Goal: Task Accomplishment & Management: Complete application form

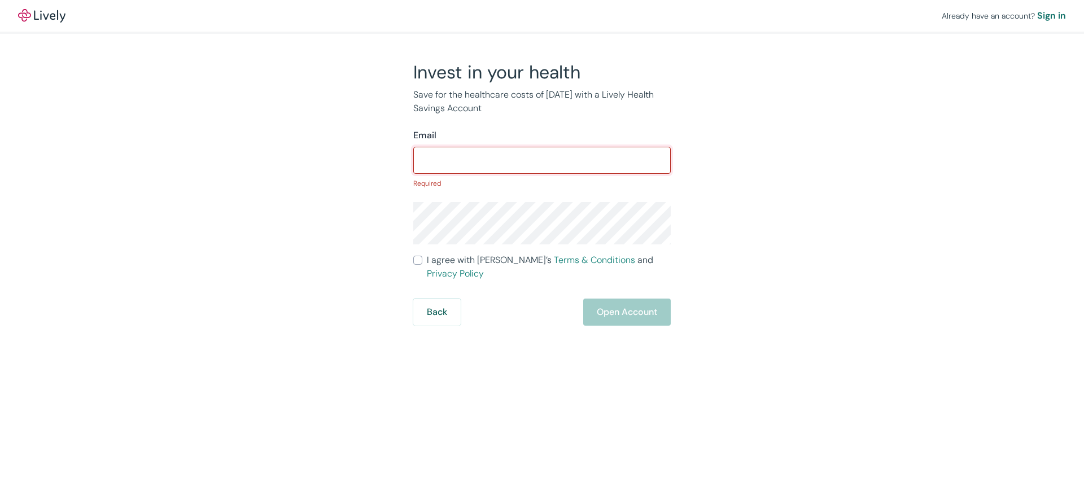
paste input "[EMAIL_ADDRESS][DOMAIN_NAME]"
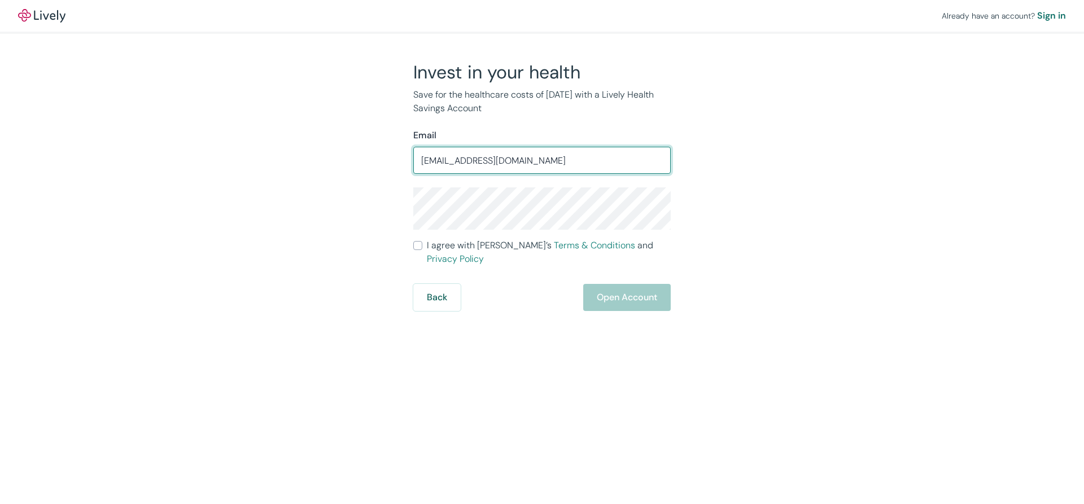
type input "nidob71538@cspaus.com"
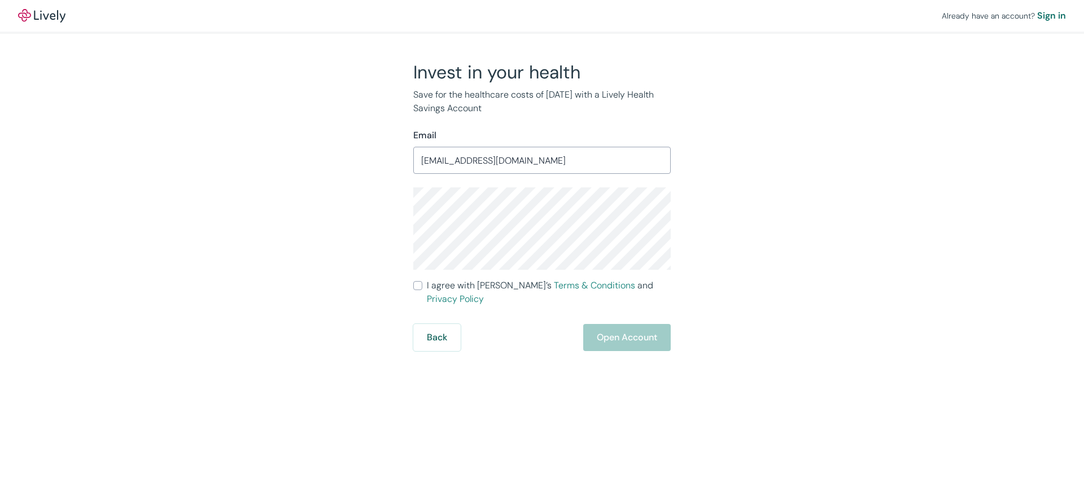
click at [422, 281] on label "I agree with Lively’s Terms & Conditions and Privacy Policy" at bounding box center [541, 292] width 257 height 27
click at [422, 281] on input "I agree with Lively’s Terms & Conditions and Privacy Policy" at bounding box center [417, 285] width 9 height 9
checkbox input "true"
click at [595, 324] on button "Open Account" at bounding box center [627, 337] width 88 height 27
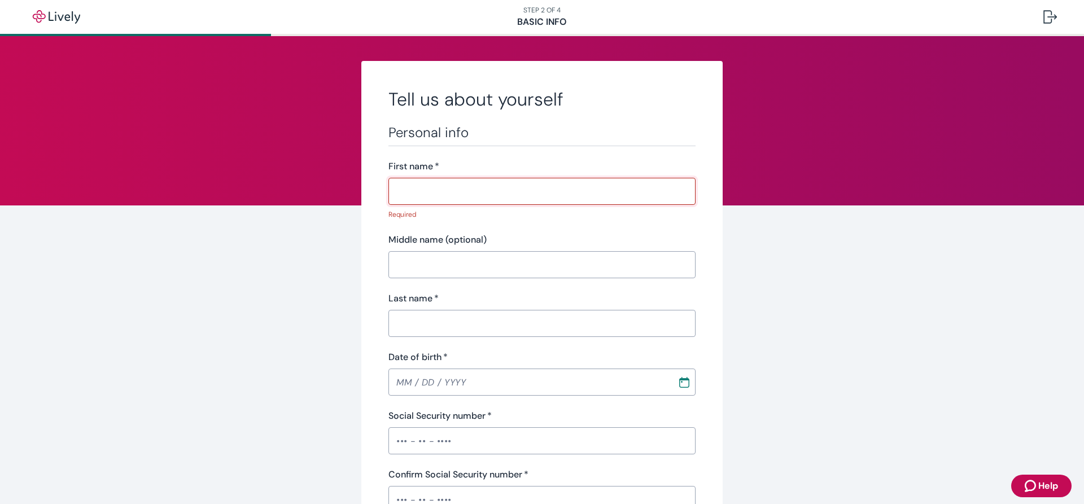
paste input "[PERSON_NAME]"
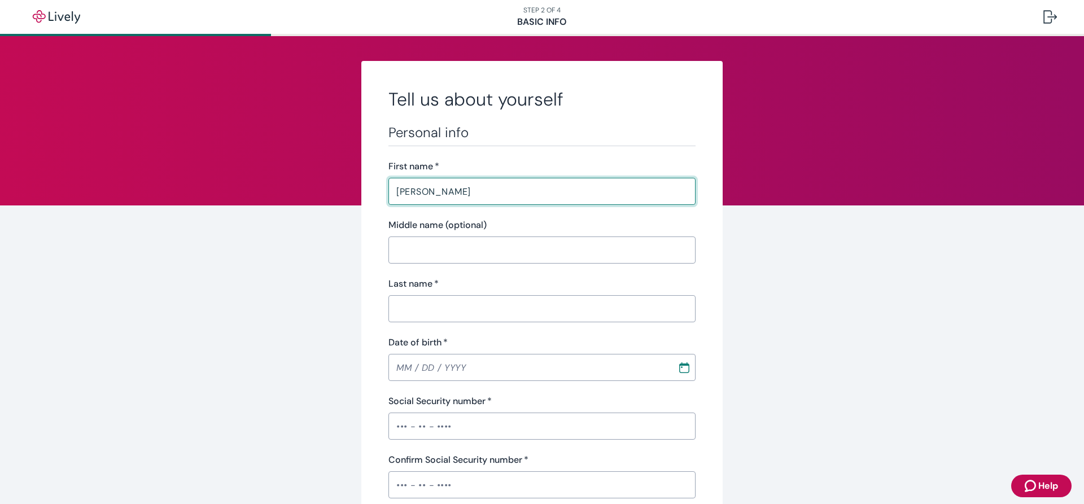
type input "[PERSON_NAME]"
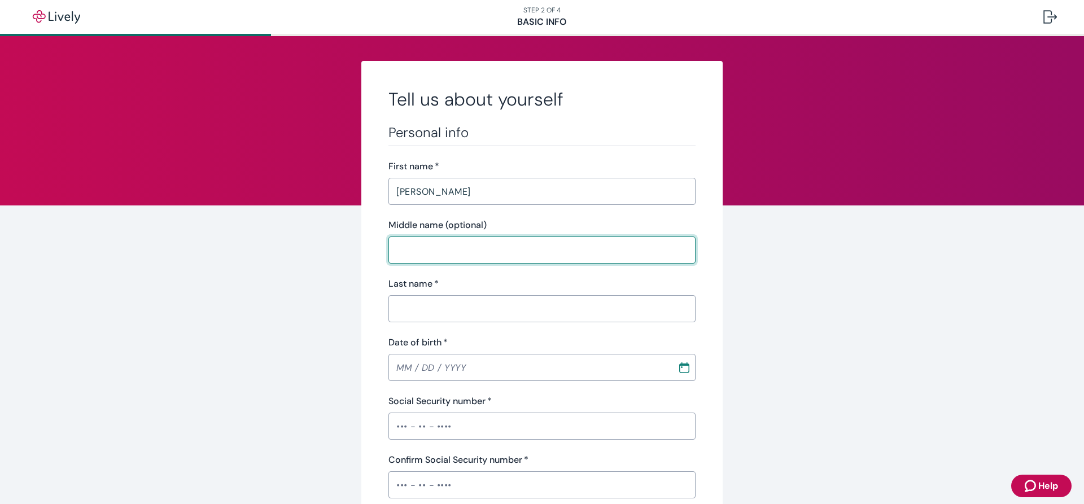
click at [412, 244] on input "Middle name (optional)" at bounding box center [541, 250] width 307 height 23
type input "raaf"
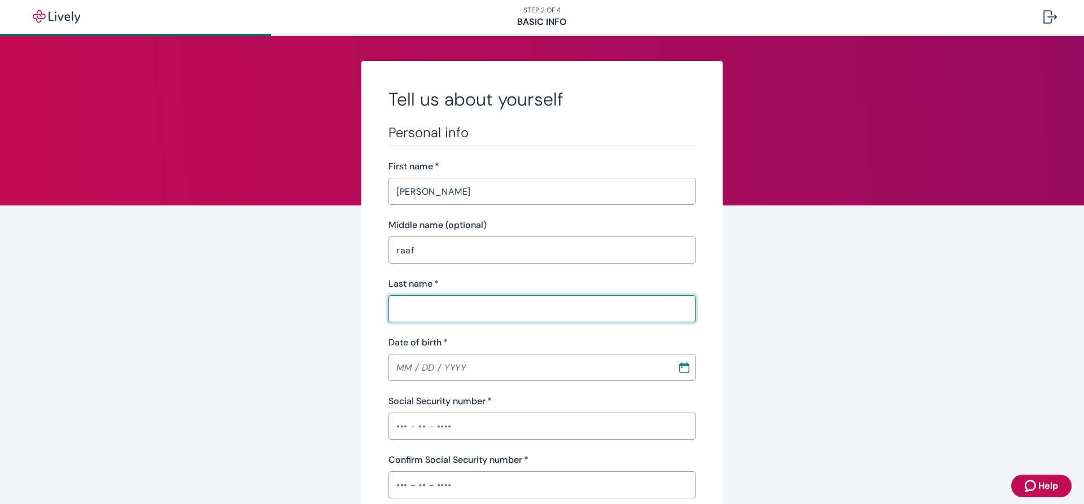
click at [421, 300] on input "Last name   *" at bounding box center [541, 309] width 307 height 23
paste input "[PERSON_NAME]"
type input "[PERSON_NAME]"
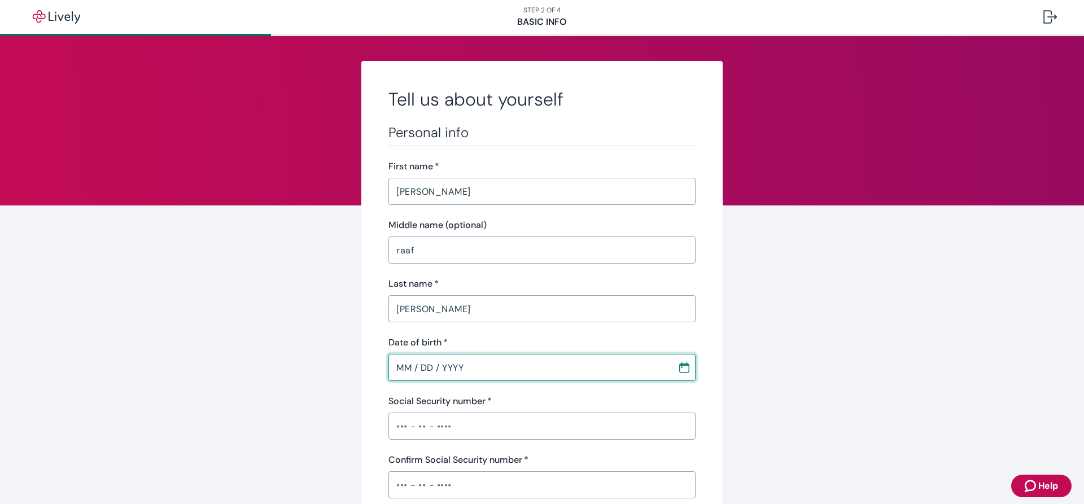
click at [399, 369] on input "MM / DD / YYYY" at bounding box center [528, 367] width 281 height 23
click at [395, 368] on input "02 / 09 / 0519" at bounding box center [528, 367] width 281 height 23
click at [400, 363] on input "02 / 09 / YYYY" at bounding box center [528, 367] width 281 height 23
click at [400, 363] on input "02 / DD / YYYY" at bounding box center [528, 367] width 281 height 23
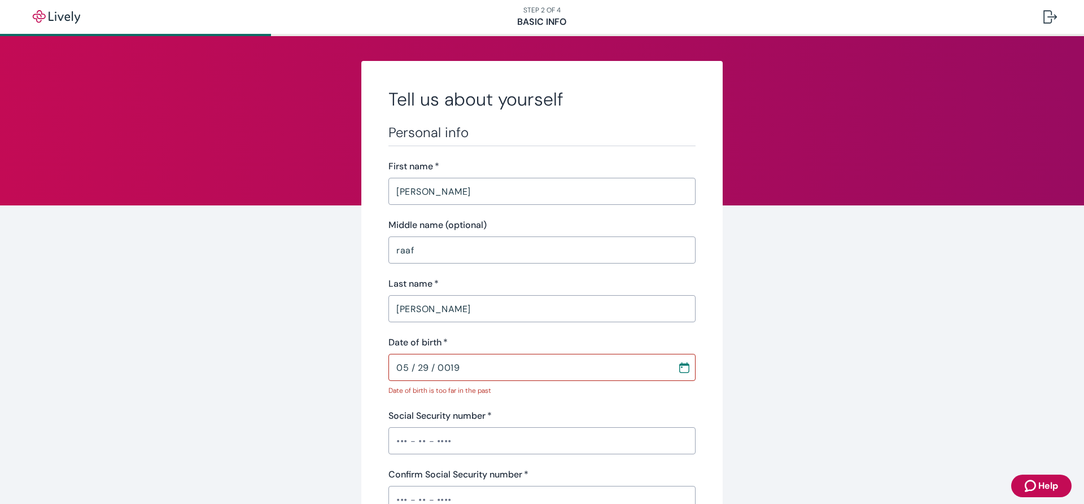
click at [495, 373] on input "05 / 29 / 0019" at bounding box center [528, 367] width 281 height 23
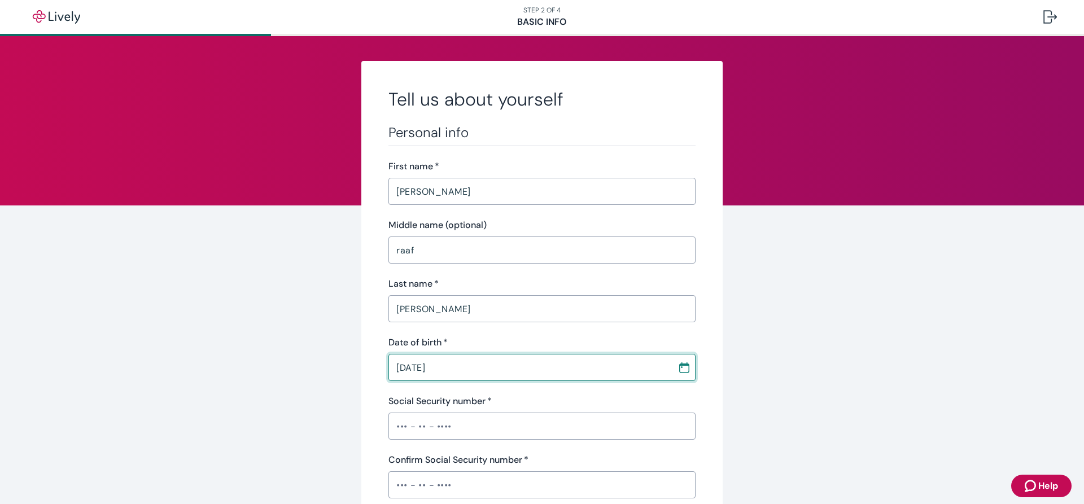
scroll to position [92, 0]
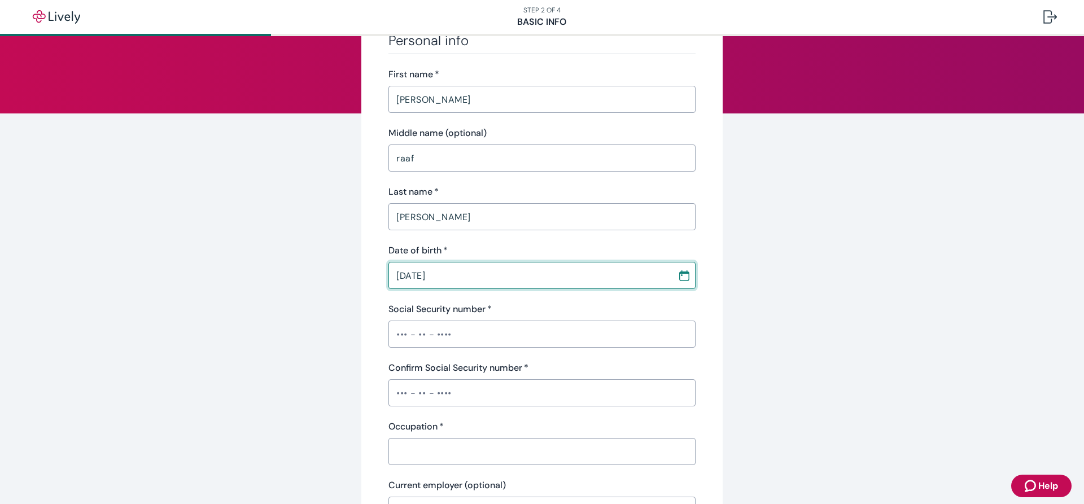
type input "[DATE]"
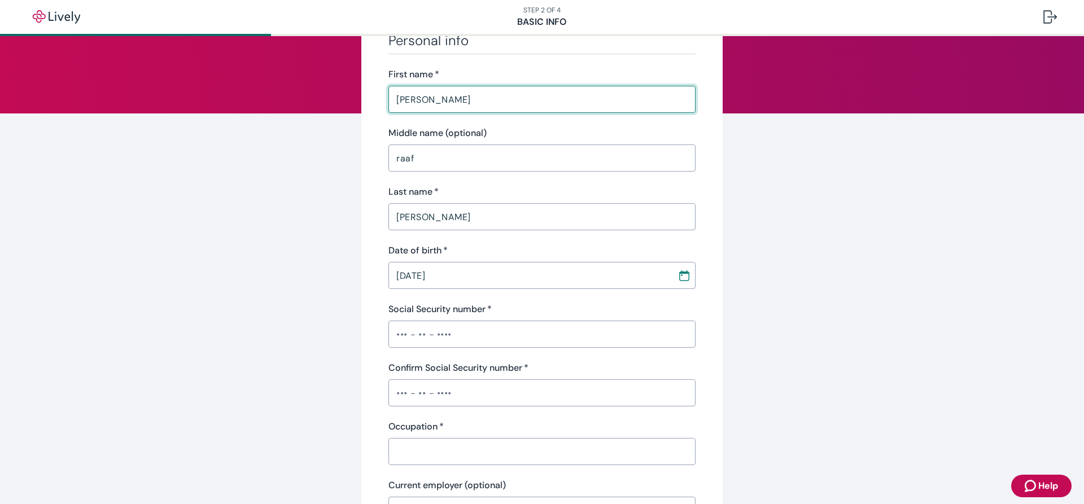
click at [484, 100] on input "[PERSON_NAME]" at bounding box center [541, 99] width 307 height 23
type input "r"
type input "[PERSON_NAME]"
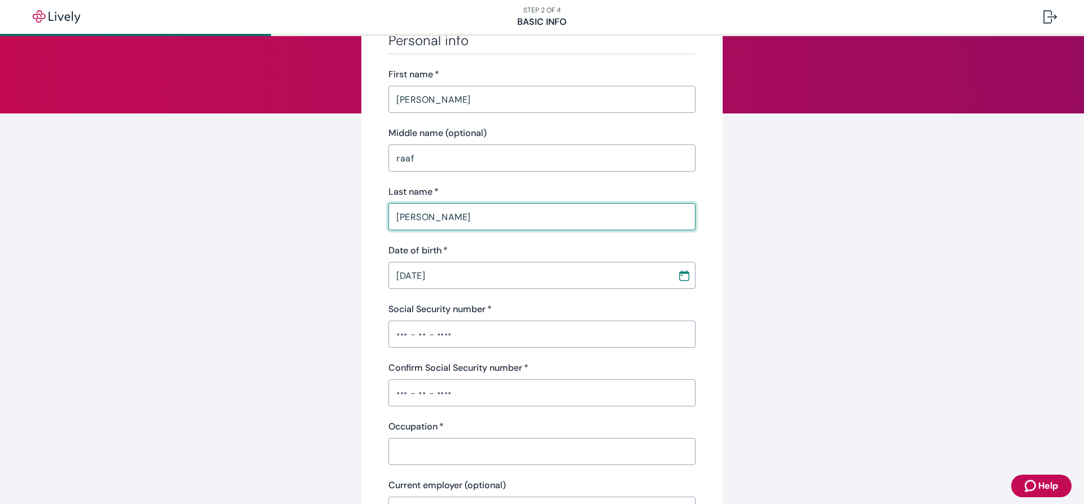
type input "[PERSON_NAME]"
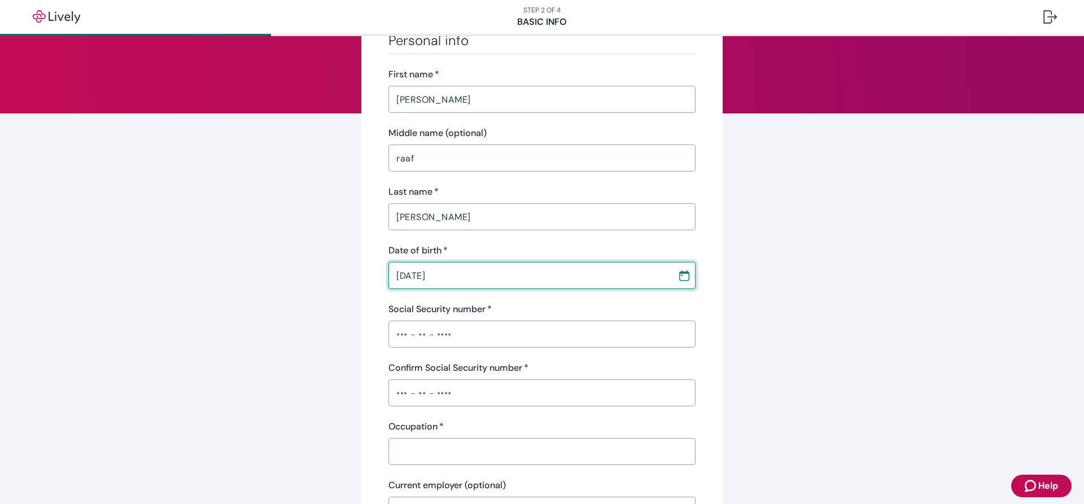
type input "[DATE]"
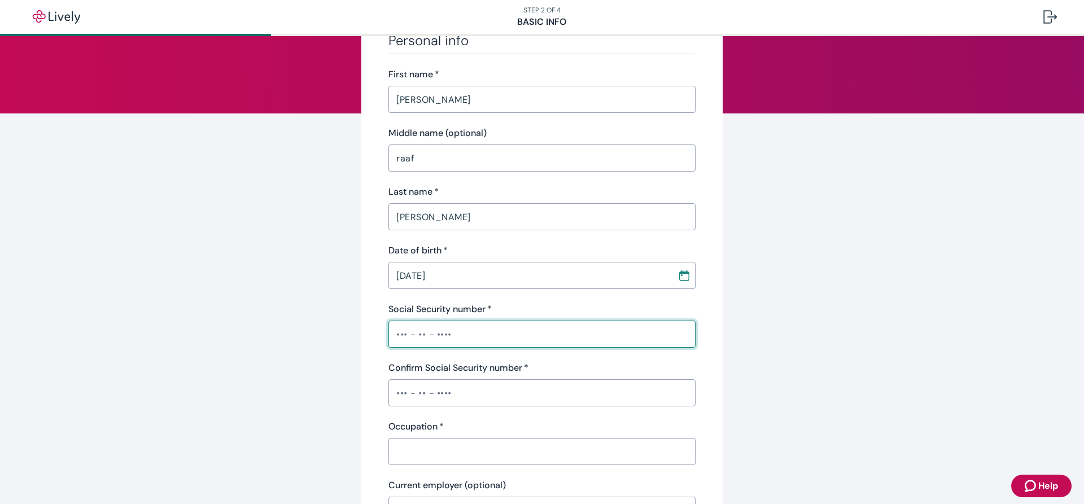
click at [451, 327] on input "Social Security number   *" at bounding box center [541, 334] width 307 height 23
paste input "•••-••-8350"
type input "•••-••-8350"
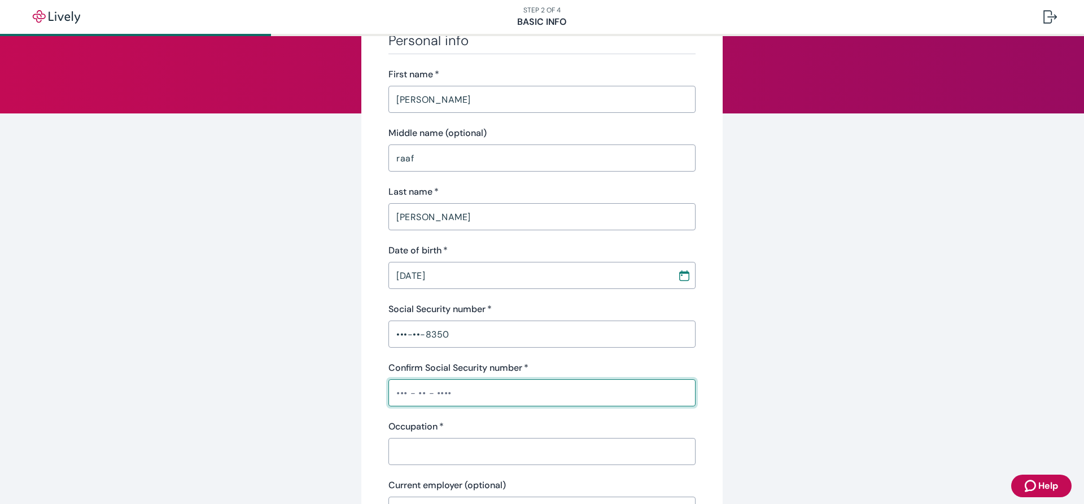
click at [443, 388] on input "Confirm Social Security number   *" at bounding box center [541, 393] width 307 height 23
paste input "•••-••-8350"
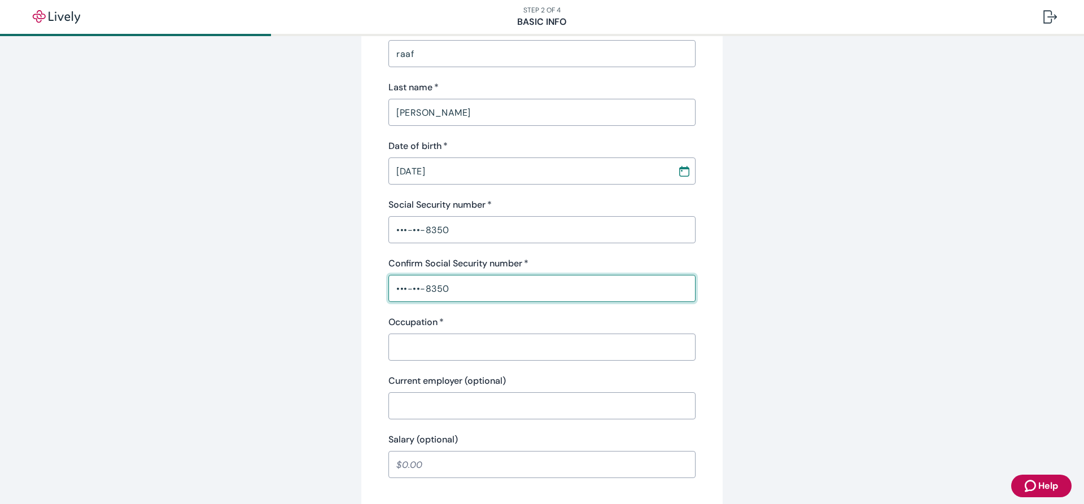
scroll to position [197, 0]
type input "•••-••-8350"
click at [580, 334] on div "​" at bounding box center [541, 346] width 307 height 27
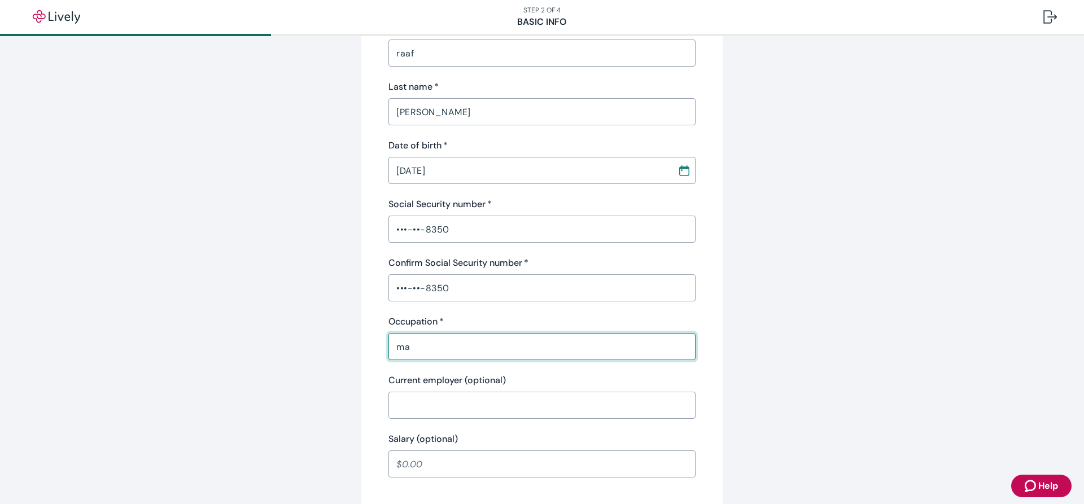
type input "m"
type input "Marketing"
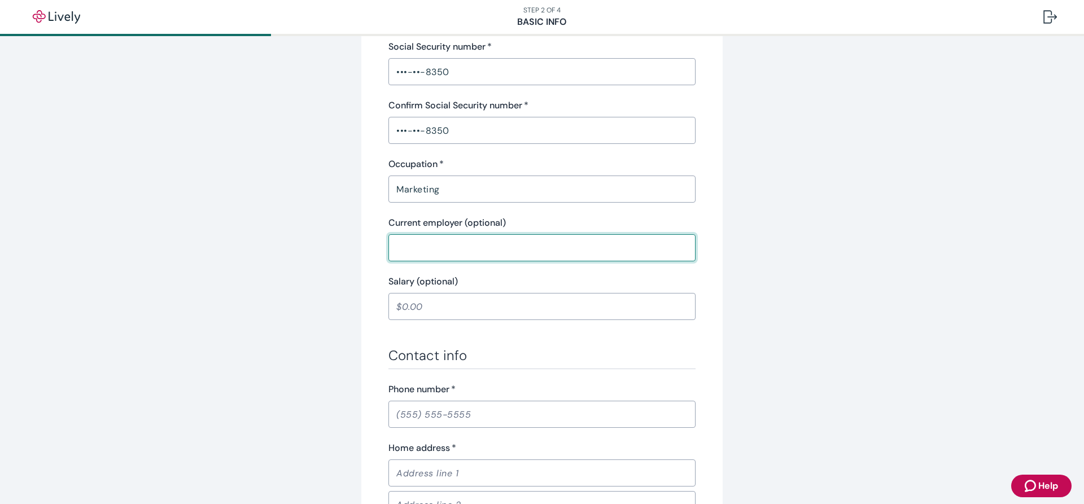
scroll to position [355, 0]
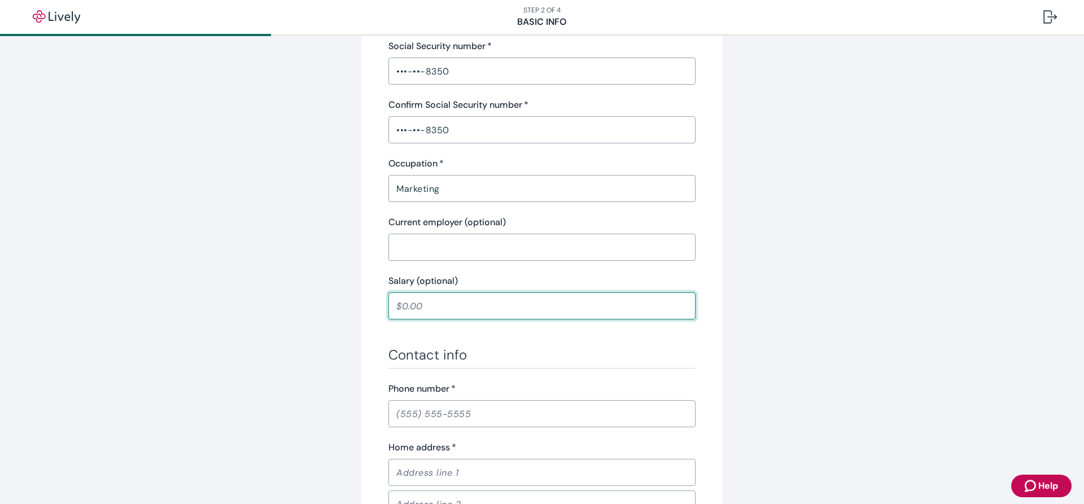
click at [453, 316] on input "Salary (optional)" at bounding box center [541, 306] width 307 height 23
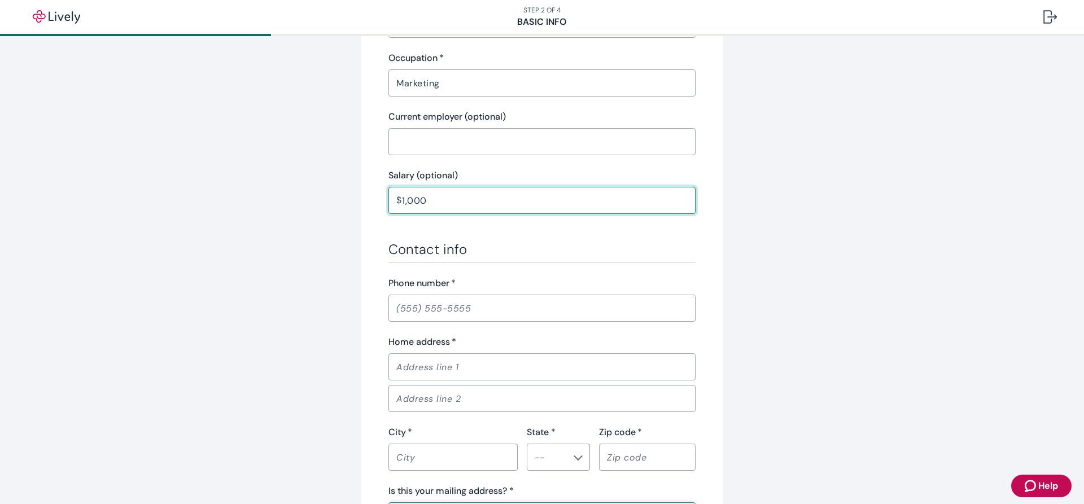
scroll to position [461, 0]
type input "1,000.00"
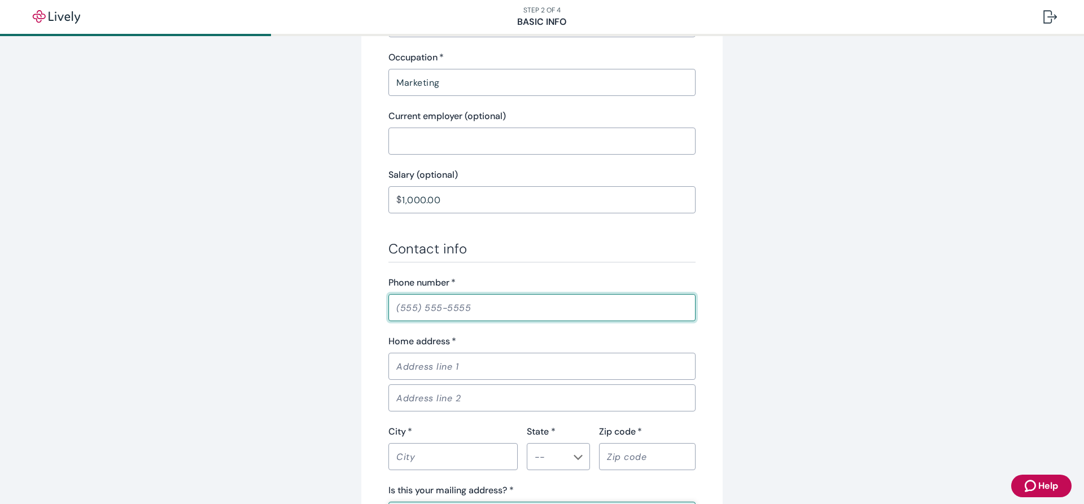
click at [436, 316] on input "Phone number   *" at bounding box center [541, 307] width 307 height 23
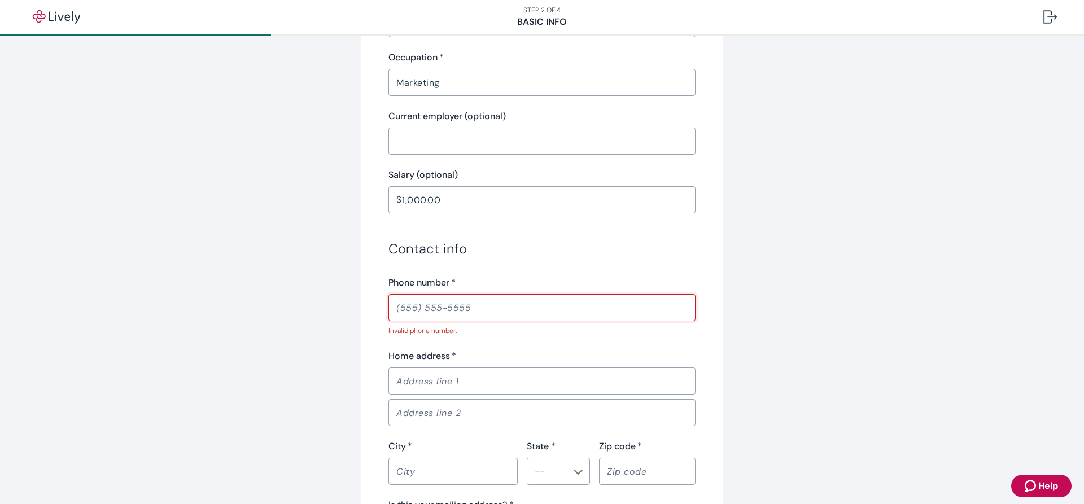
paste input "[PHONE_NUMBER]"
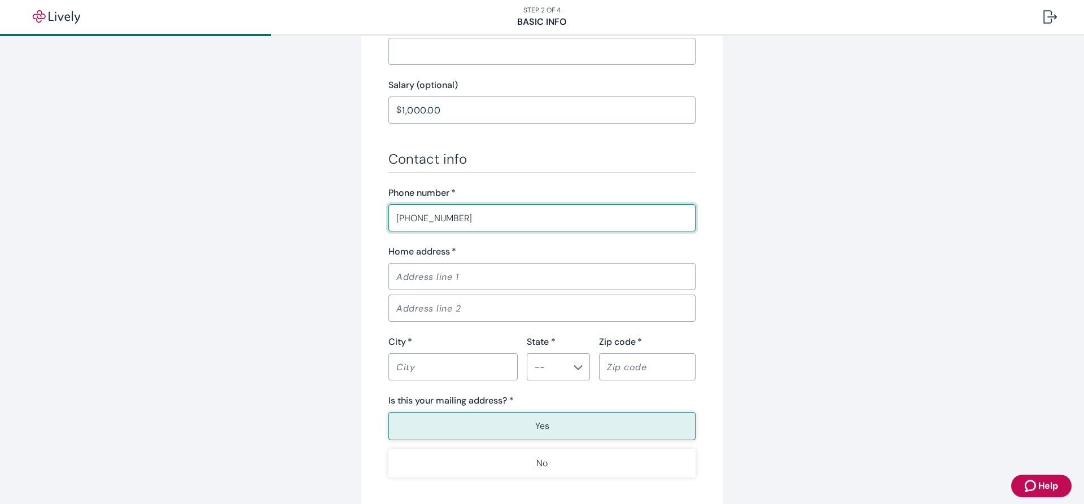
scroll to position [553, 0]
type input "[PHONE_NUMBER]"
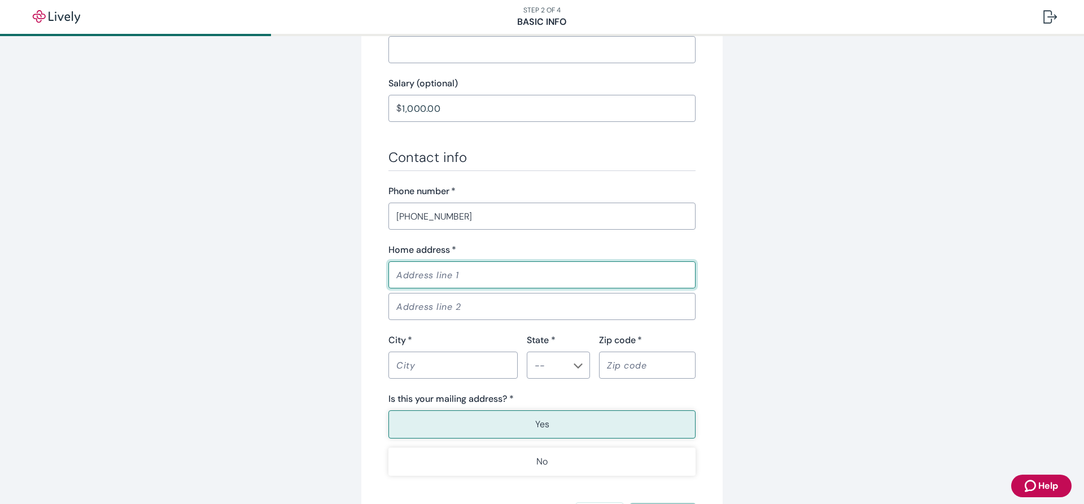
click at [462, 271] on input "Home address   *" at bounding box center [541, 275] width 307 height 23
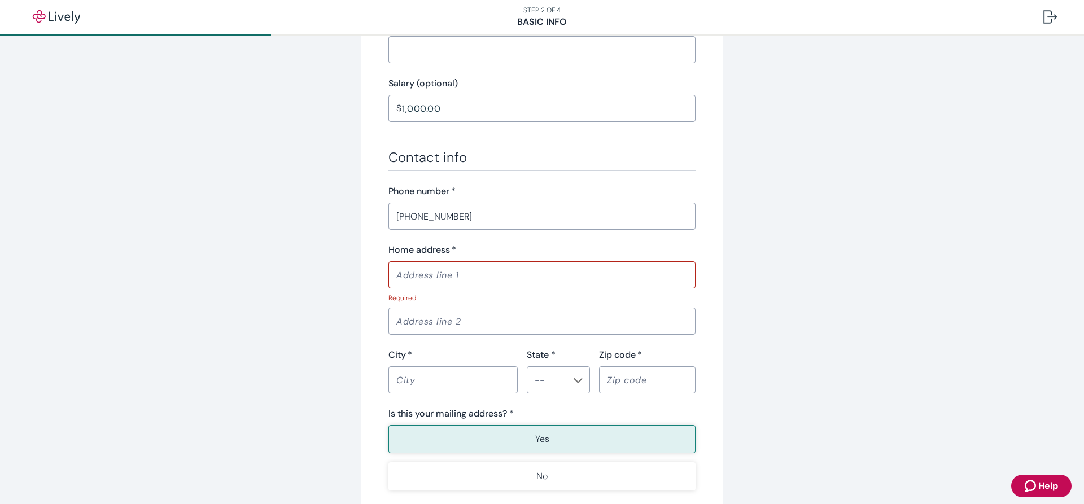
click at [808, 278] on div "Tell us about yourself Personal info First name   * [PERSON_NAME] ​ Middle name…" at bounding box center [542, 42] width 542 height 1068
paste input "American Airlines Center"
click at [468, 282] on input "American Airlines Center" at bounding box center [541, 275] width 307 height 23
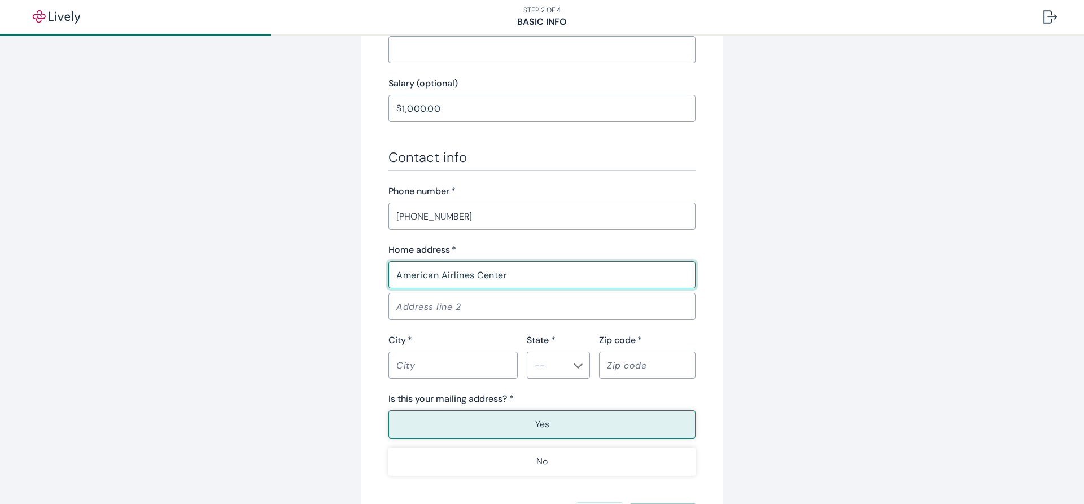
click at [478, 266] on input "American Airlines Center" at bounding box center [541, 275] width 307 height 23
paste input "[STREET_ADDRESS]"
type input "[STREET_ADDRESS]"
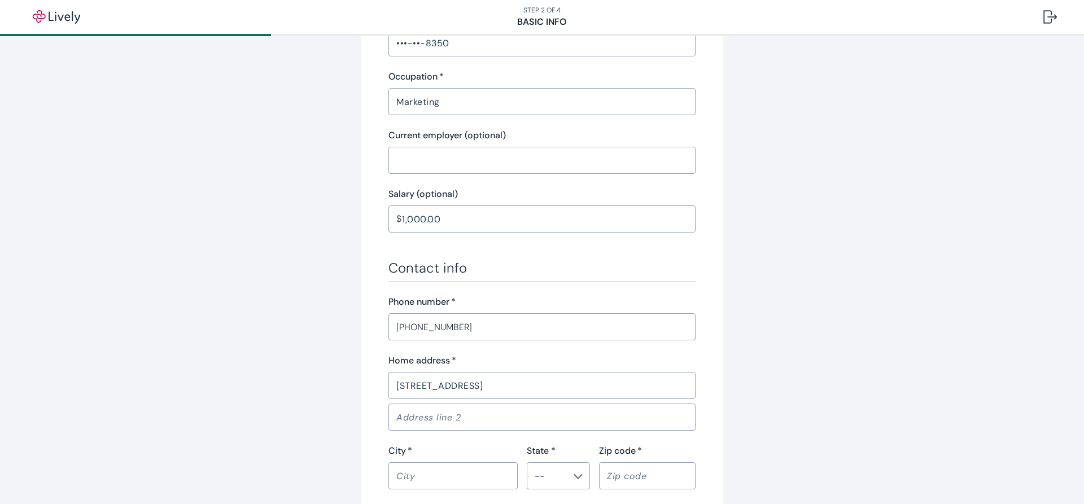
scroll to position [441, 0]
click at [454, 208] on input "1,000.00" at bounding box center [549, 219] width 294 height 23
type input "100.00"
click at [700, 221] on div "Tell us about yourself Personal info First name   * [PERSON_NAME] ​ Middle name…" at bounding box center [541, 145] width 361 height 1053
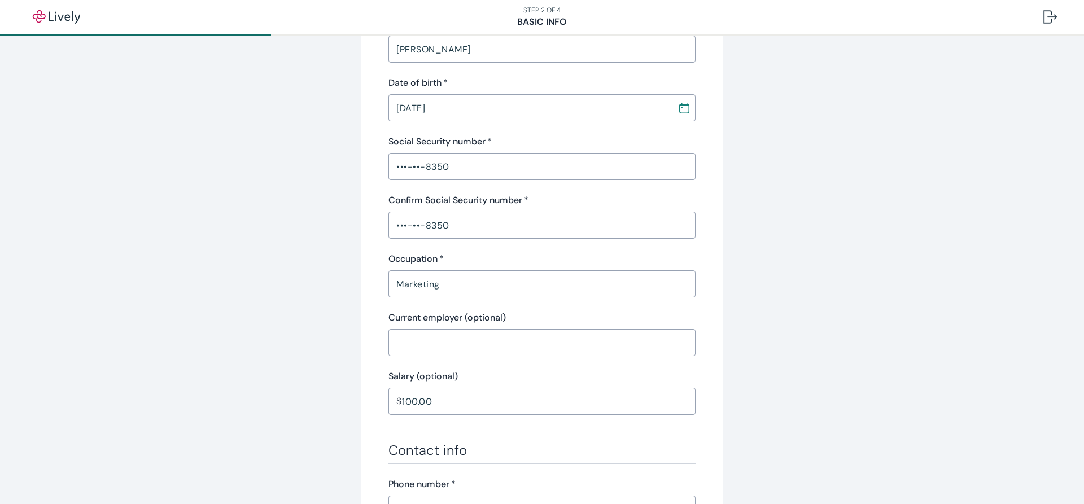
scroll to position [257, 0]
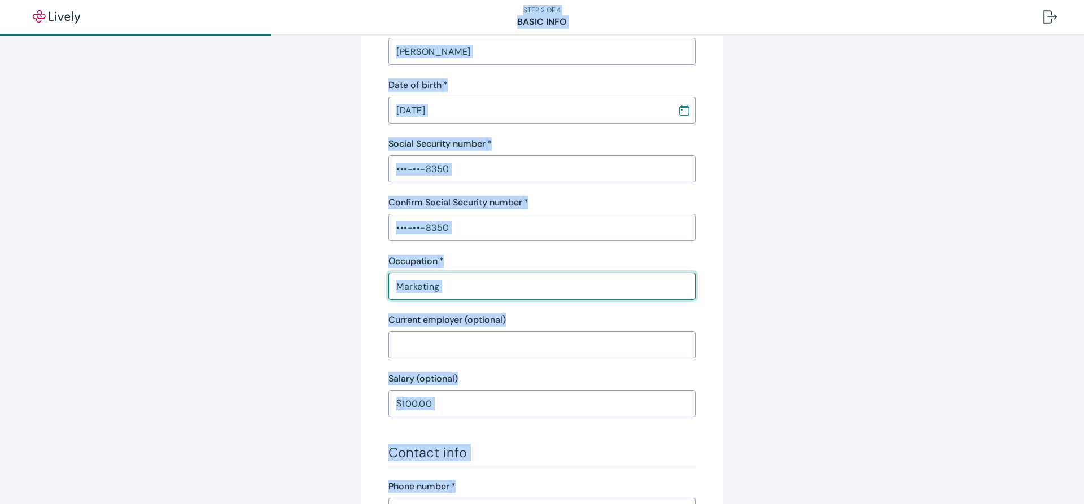
click at [446, 285] on input "Marketing" at bounding box center [541, 286] width 307 height 23
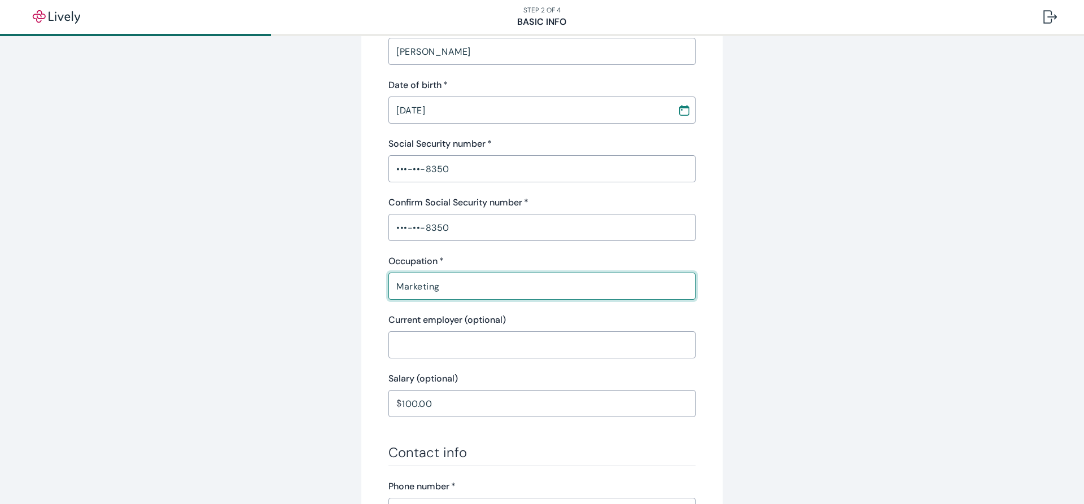
click at [446, 285] on input "Marketing" at bounding box center [541, 286] width 307 height 23
paste input "Rancher"
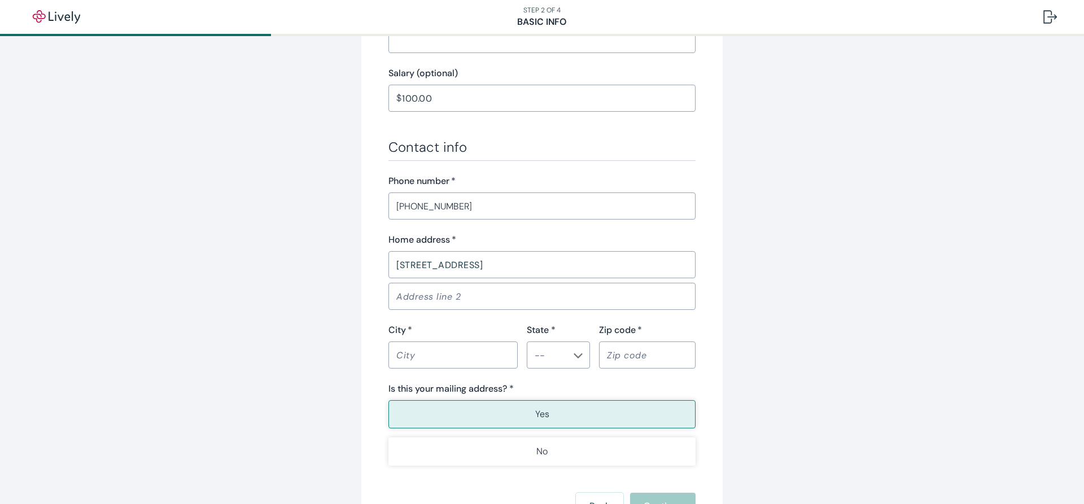
scroll to position [563, 0]
type input "Rancher"
click at [493, 348] on input "City   *" at bounding box center [452, 354] width 129 height 23
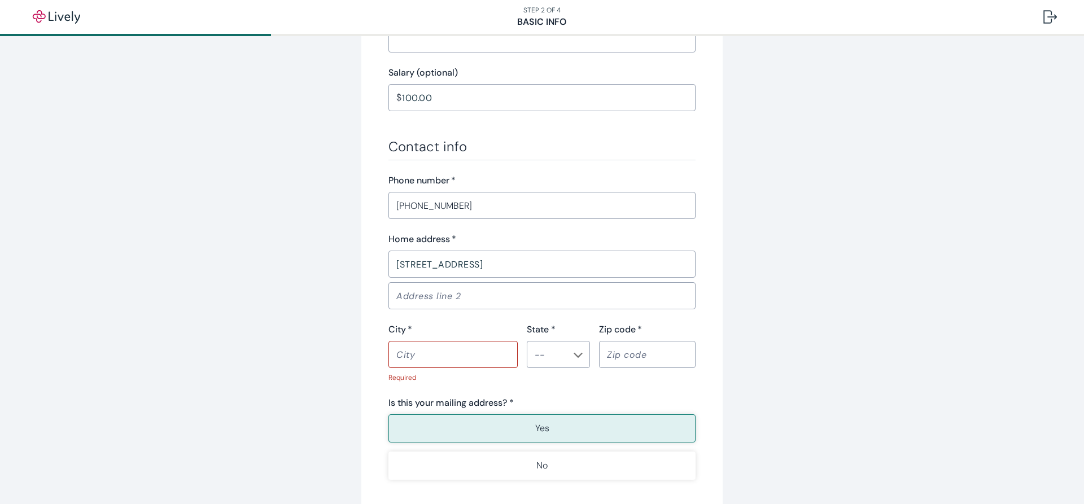
click at [261, 300] on div "Tell us about yourself Personal info First name   * [PERSON_NAME] ​ Middle name…" at bounding box center [542, 46] width 1084 height 1147
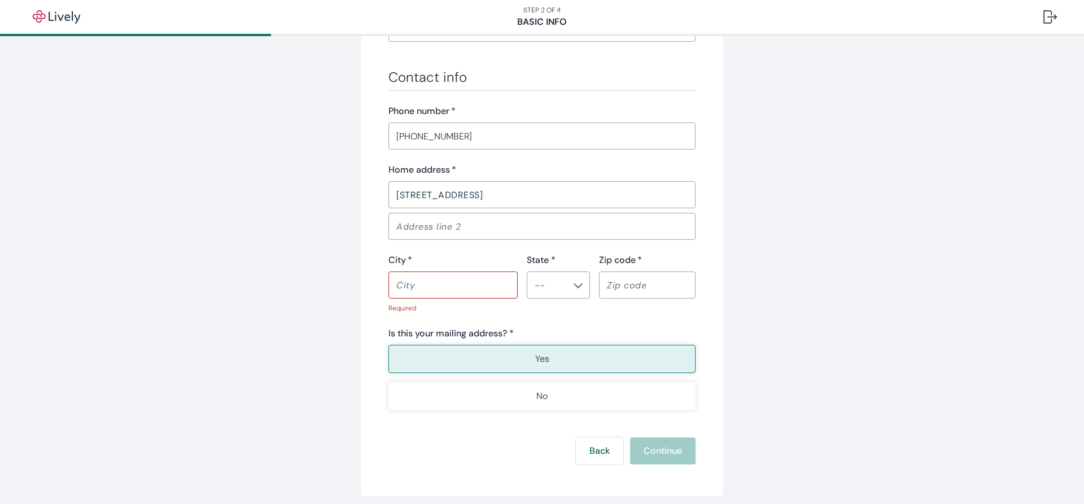
scroll to position [646, 0]
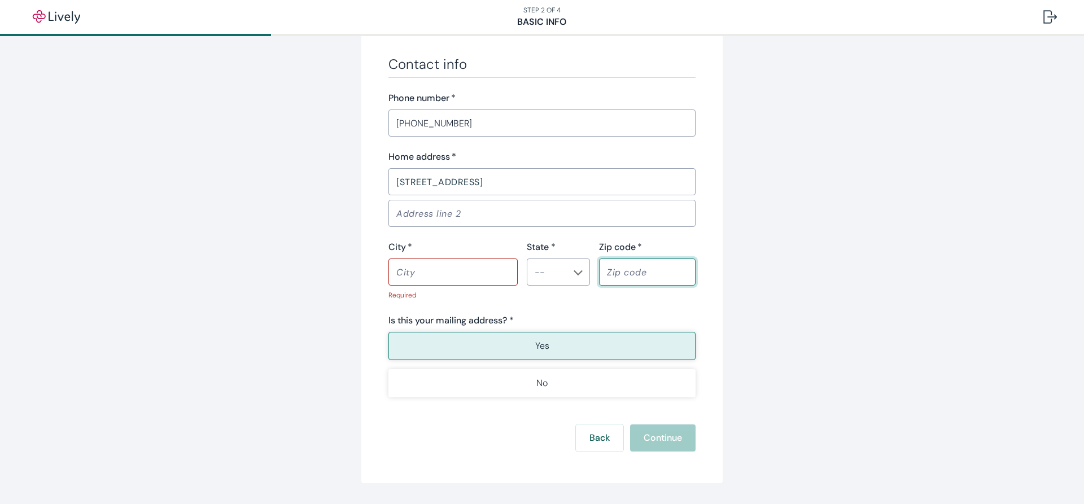
paste input "65865"
click at [622, 273] on input "65865" at bounding box center [647, 272] width 97 height 23
type input "65865"
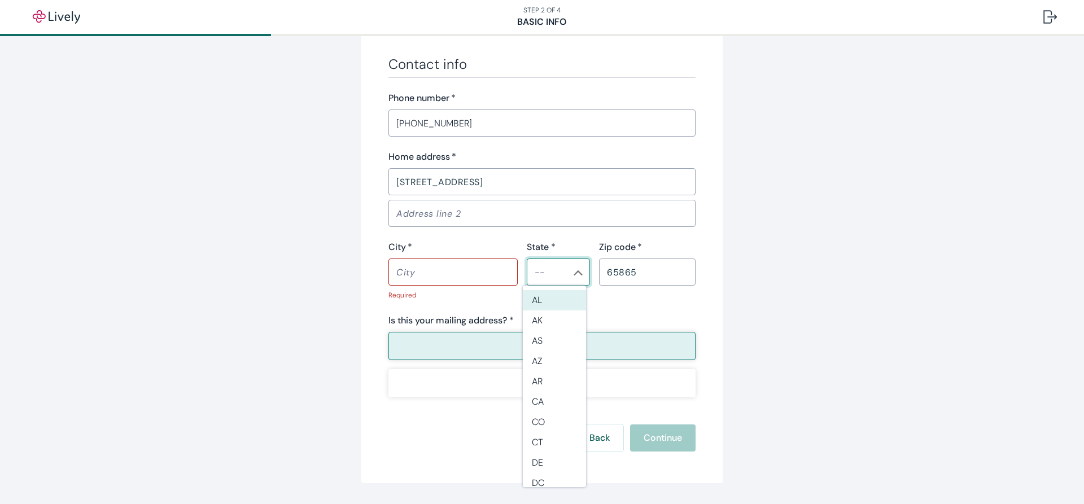
click at [541, 276] on input "State *" at bounding box center [549, 272] width 38 height 16
click at [536, 296] on li "MO" at bounding box center [554, 300] width 63 height 20
type input "MO"
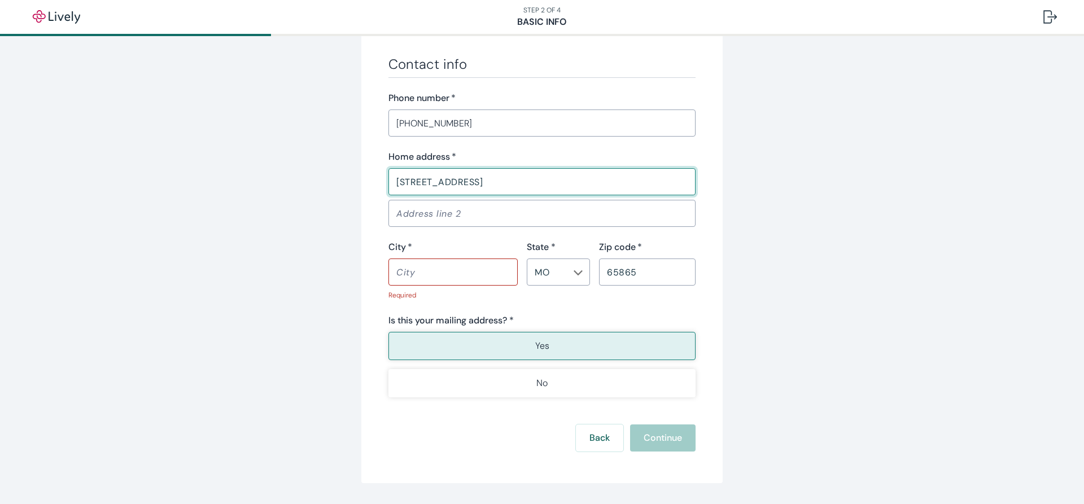
click at [521, 186] on input "[STREET_ADDRESS]" at bounding box center [541, 181] width 307 height 23
type input "[STREET_ADDRESS]"
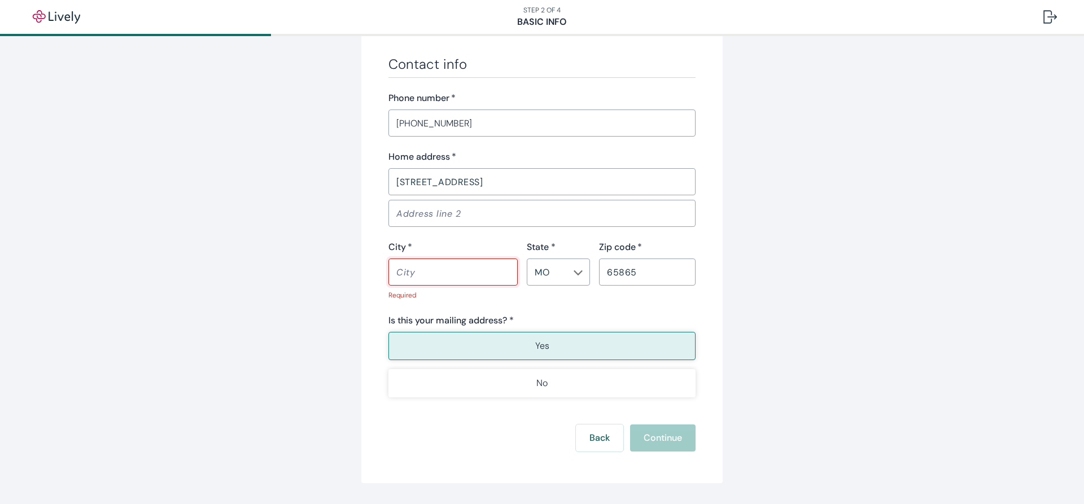
paste input "[GEOGRAPHIC_DATA]"
click at [497, 269] on input "[GEOGRAPHIC_DATA]" at bounding box center [452, 272] width 129 height 23
type input "[GEOGRAPHIC_DATA]"
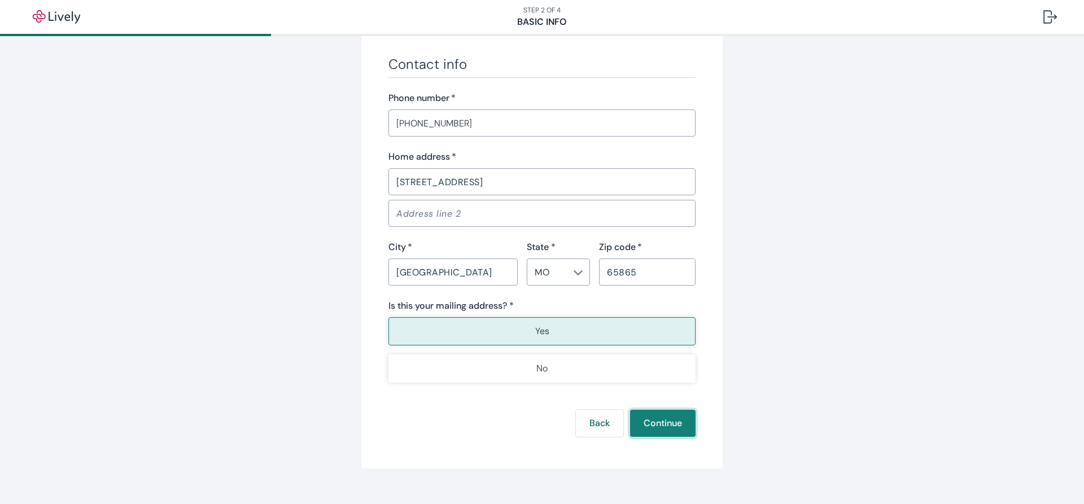
click at [660, 430] on button "Continue" at bounding box center [662, 423] width 65 height 27
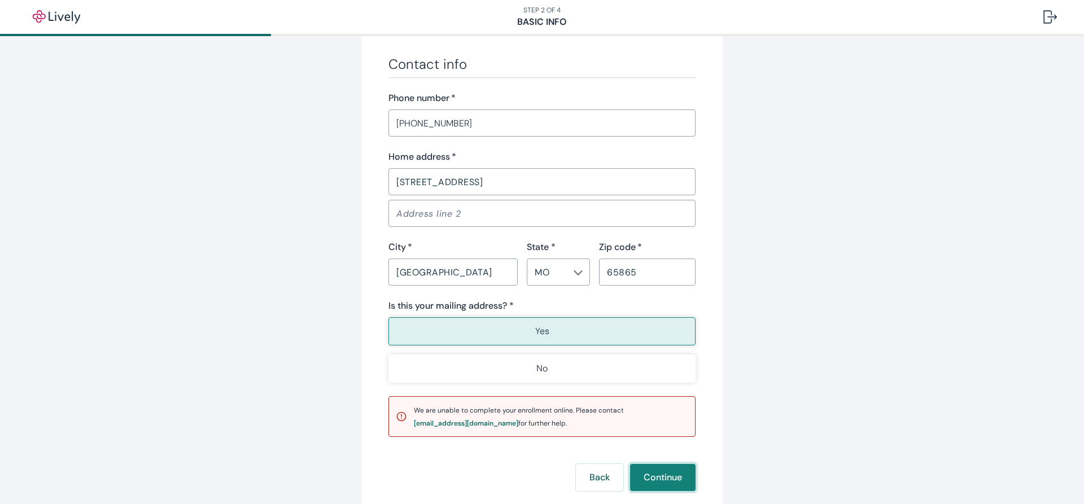
click at [656, 467] on button "Continue" at bounding box center [662, 477] width 65 height 27
